Goal: Information Seeking & Learning: Learn about a topic

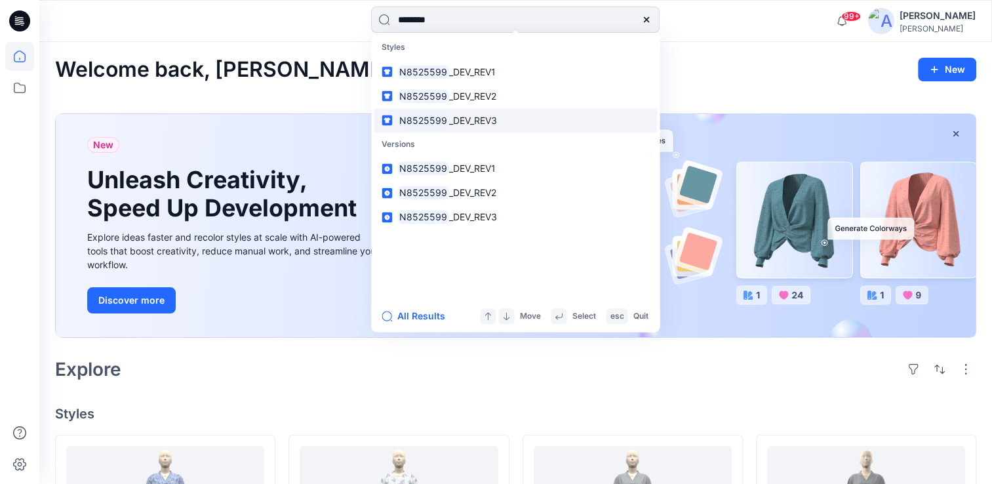
type input "********"
click at [457, 119] on span "_DEV_REV3" at bounding box center [473, 120] width 48 height 11
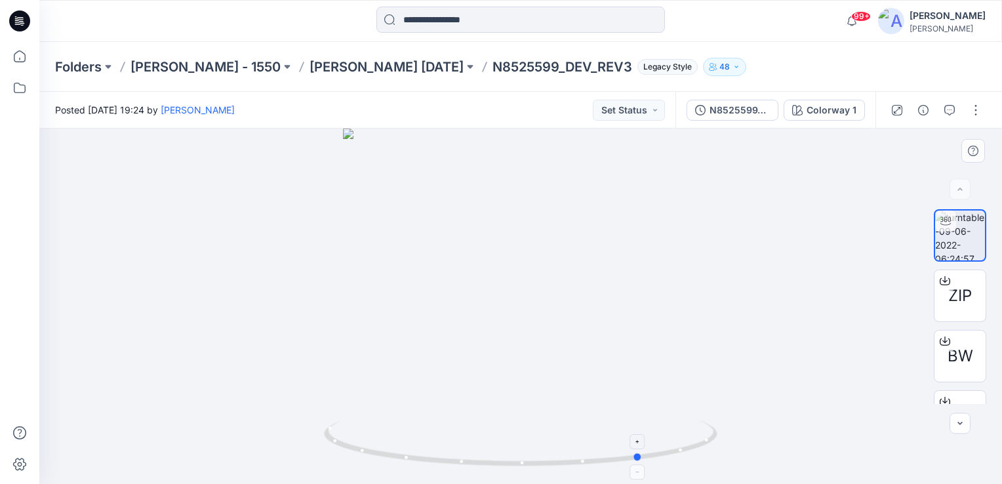
drag, startPoint x: 523, startPoint y: 468, endPoint x: 645, endPoint y: 461, distance: 121.6
click at [645, 461] on icon at bounding box center [522, 444] width 397 height 49
drag, startPoint x: 528, startPoint y: 169, endPoint x: 514, endPoint y: 416, distance: 247.1
click at [514, 416] on img at bounding box center [507, 260] width 1034 height 448
drag, startPoint x: 527, startPoint y: 270, endPoint x: 531, endPoint y: 293, distance: 23.3
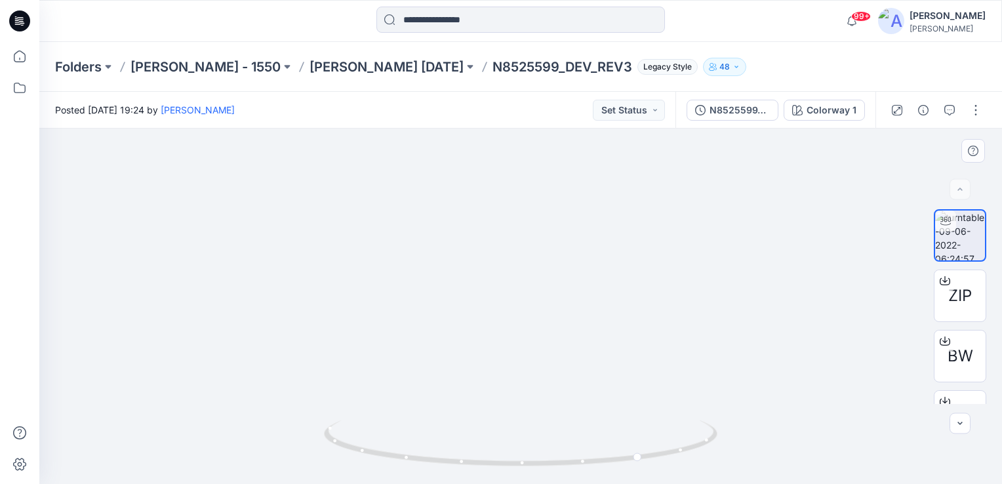
click at [531, 293] on img at bounding box center [510, 271] width 1034 height 425
drag, startPoint x: 521, startPoint y: 260, endPoint x: 551, endPoint y: 251, distance: 30.9
click at [551, 251] on img at bounding box center [537, 267] width 1034 height 433
drag, startPoint x: 524, startPoint y: 465, endPoint x: 628, endPoint y: 445, distance: 105.6
click at [628, 445] on icon at bounding box center [522, 444] width 397 height 49
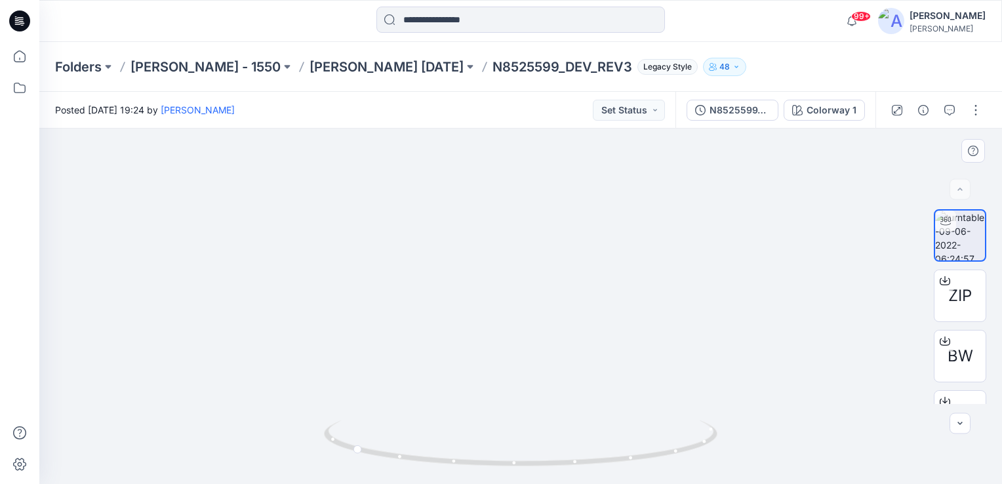
drag, startPoint x: 597, startPoint y: 398, endPoint x: 523, endPoint y: 400, distance: 73.5
click at [523, 400] on img at bounding box center [529, 256] width 1279 height 458
drag, startPoint x: 360, startPoint y: 454, endPoint x: 441, endPoint y: 449, distance: 80.8
click at [441, 449] on icon at bounding box center [522, 444] width 397 height 49
